Goal: Task Accomplishment & Management: Use online tool/utility

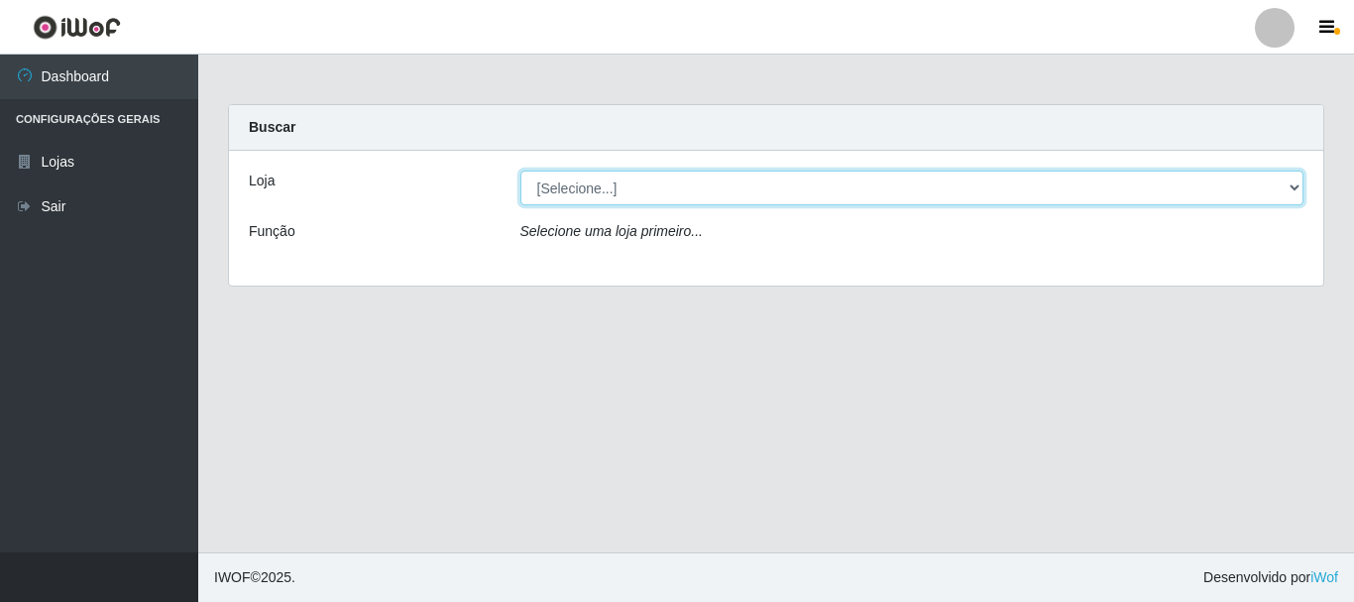
click at [584, 183] on select "[Selecione...] Nordestão - Alecrim" at bounding box center [912, 188] width 784 height 35
select select "453"
click at [520, 171] on select "[Selecione...] Nordestão - Alecrim" at bounding box center [912, 188] width 784 height 35
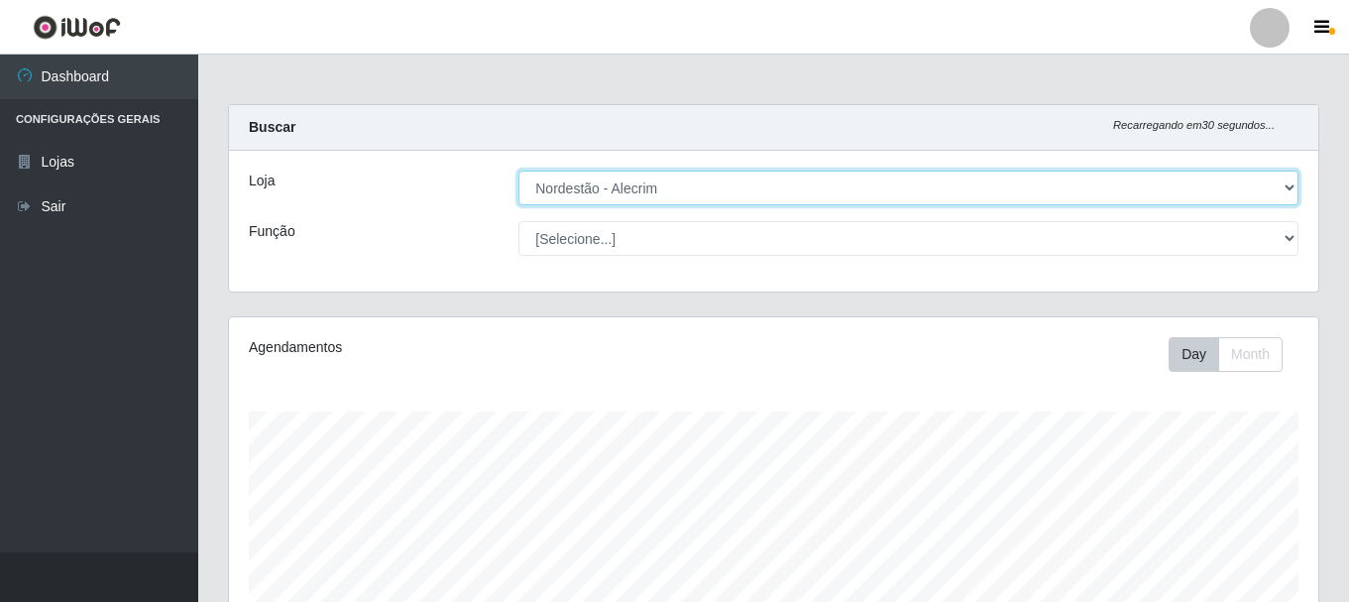
scroll to position [411, 1090]
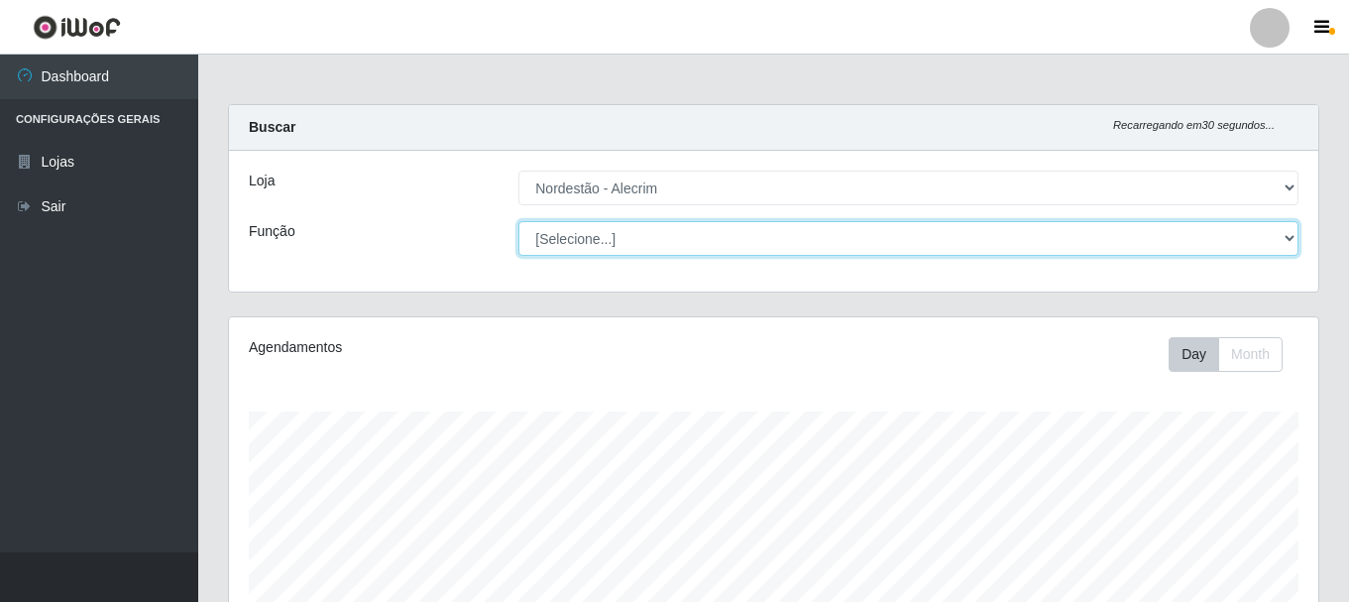
click at [593, 239] on select "[Selecione...] Balconista + Balconista de Padaria Balconista de Padaria ++ Emba…" at bounding box center [908, 238] width 780 height 35
select select "1"
click at [518, 221] on select "[Selecione...] Balconista + Balconista de Padaria Balconista de Padaria ++ Emba…" at bounding box center [908, 238] width 780 height 35
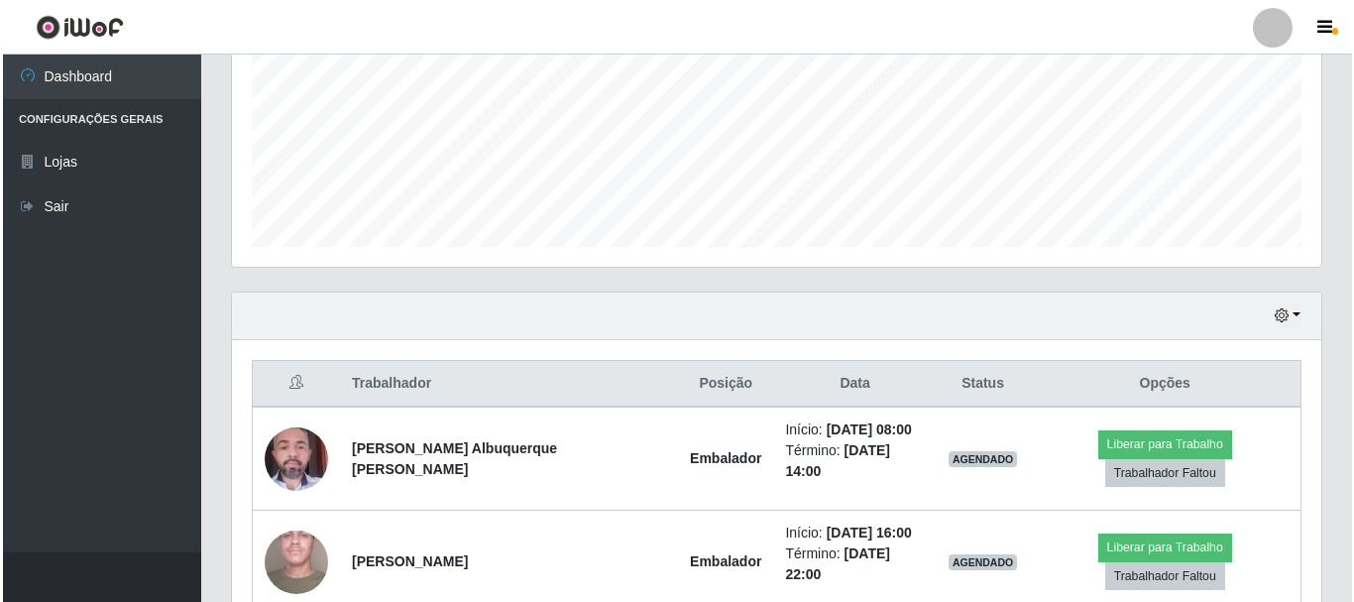
scroll to position [627, 0]
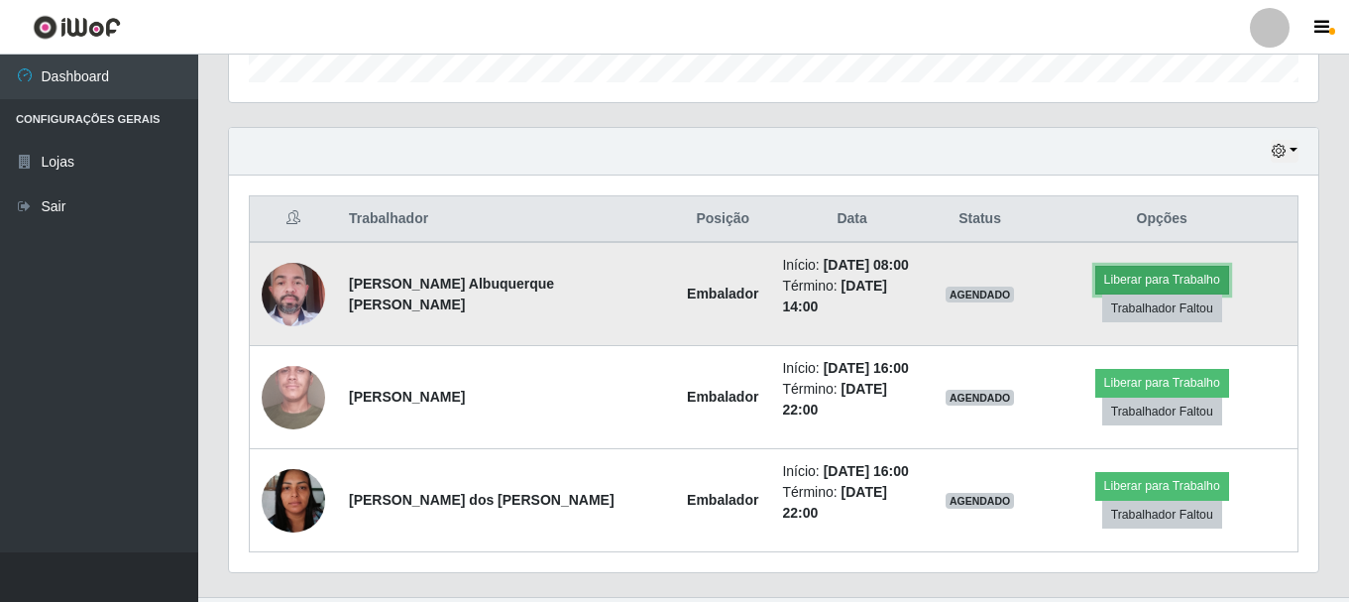
click at [1095, 290] on button "Liberar para Trabalho" at bounding box center [1162, 280] width 134 height 28
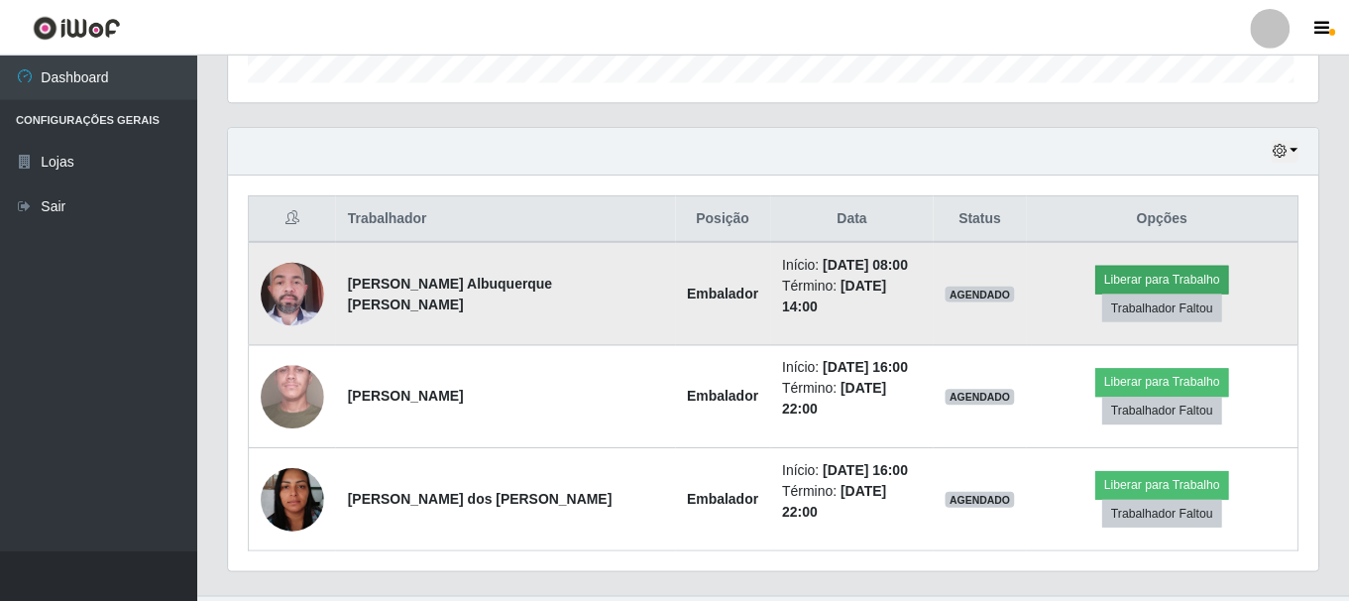
scroll to position [411, 1080]
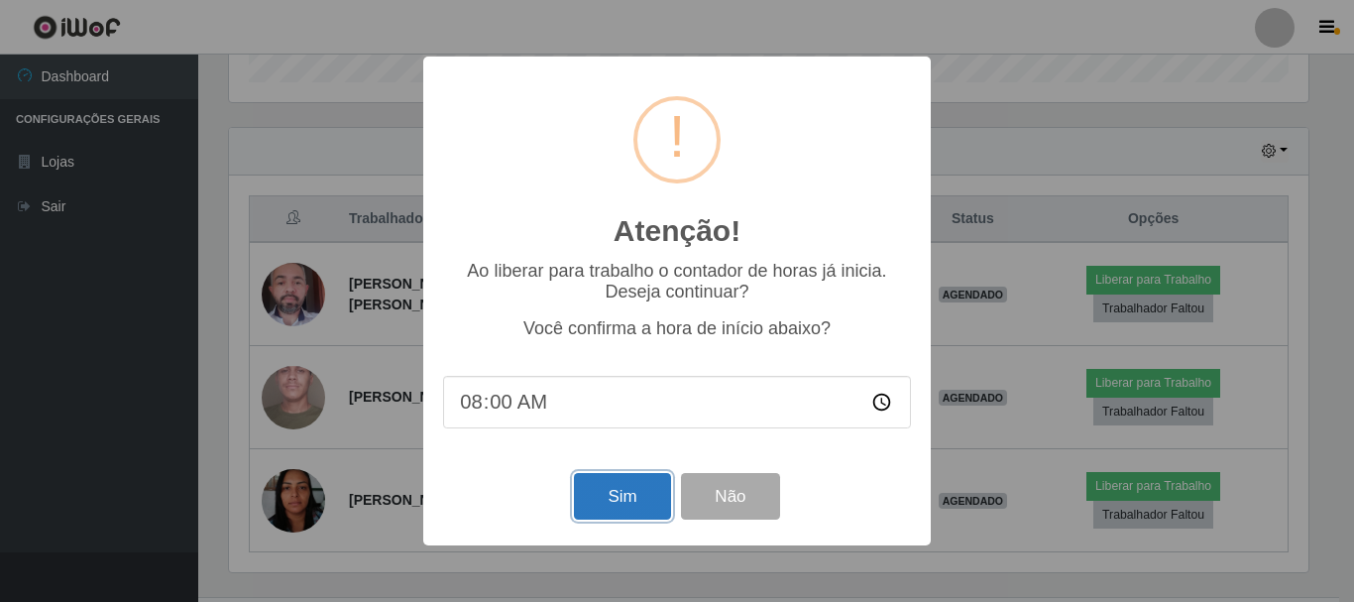
click at [596, 509] on button "Sim" at bounding box center [622, 496] width 96 height 47
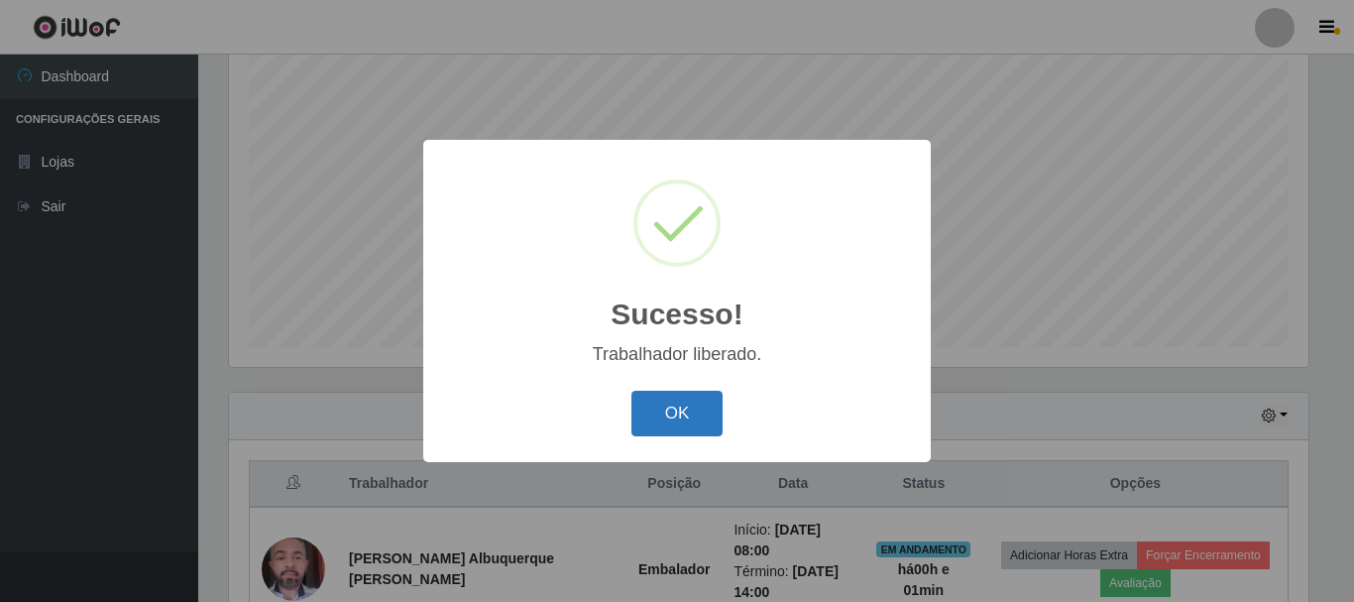
click at [707, 410] on button "OK" at bounding box center [678, 414] width 92 height 47
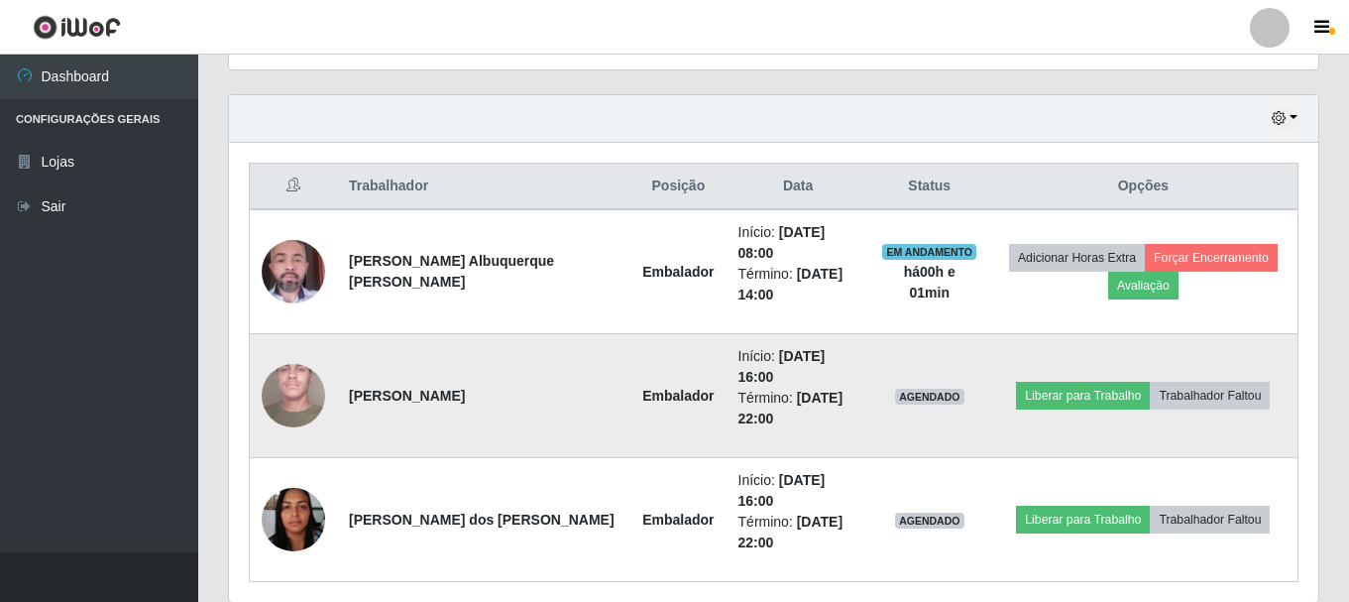
scroll to position [671, 0]
